Goal: Information Seeking & Learning: Learn about a topic

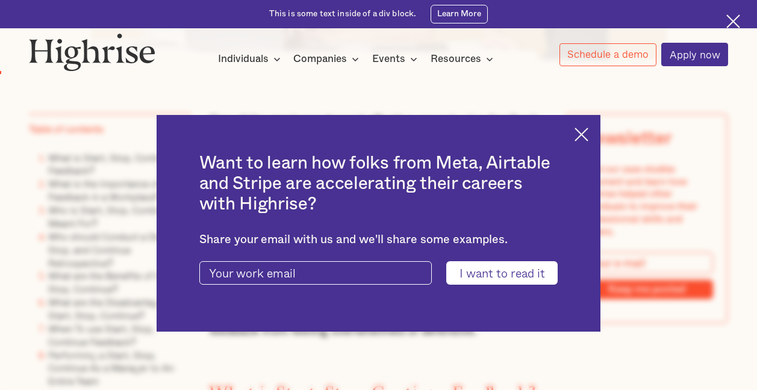
scroll to position [706, 0]
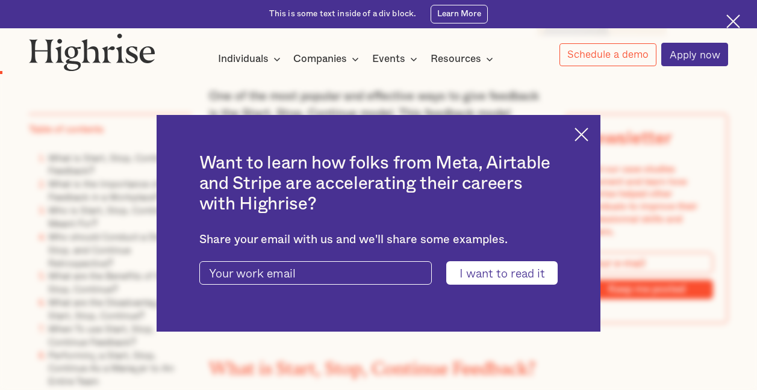
click at [588, 132] on img at bounding box center [582, 135] width 14 height 14
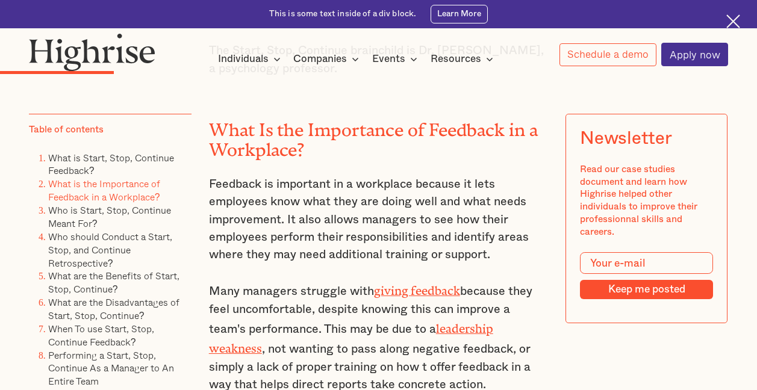
scroll to position [1992, 0]
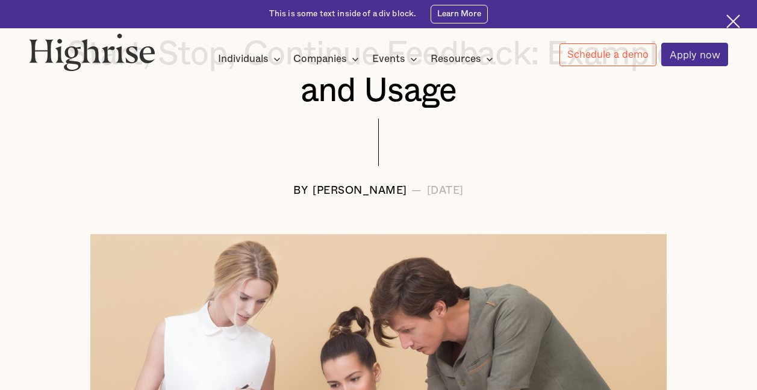
scroll to position [241, 0]
